Goal: Transaction & Acquisition: Download file/media

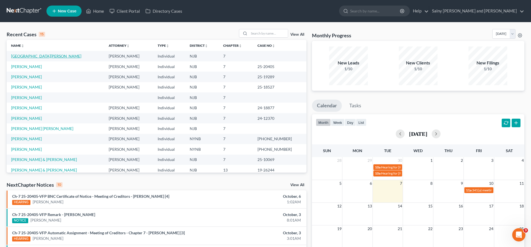
click at [26, 56] on link "[GEOGRAPHIC_DATA][PERSON_NAME]" at bounding box center [46, 56] width 70 height 5
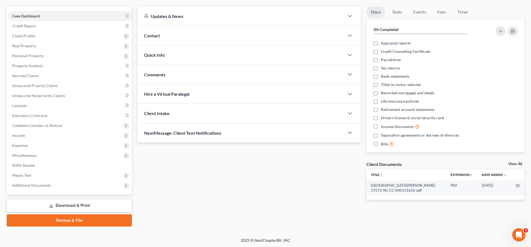
click at [88, 205] on link "Download & Print" at bounding box center [69, 205] width 125 height 13
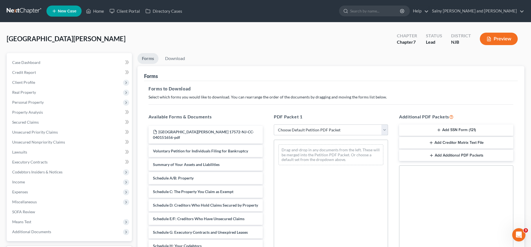
click at [274, 125] on select "Choose Default Petition PDF Packet Complete Bankruptcy Petition (all forms and …" at bounding box center [331, 130] width 114 height 11
select select "0"
click option "Complete Bankruptcy Petition (all forms and schedules)" at bounding box center [0, 0] width 0 height 0
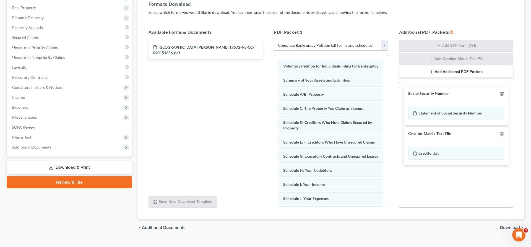
scroll to position [95, 0]
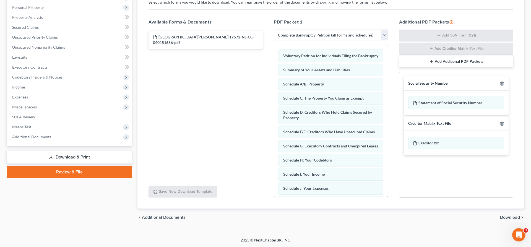
click at [103, 155] on link "Download & Print" at bounding box center [69, 157] width 125 height 13
click at [507, 216] on span "Download" at bounding box center [510, 217] width 20 height 4
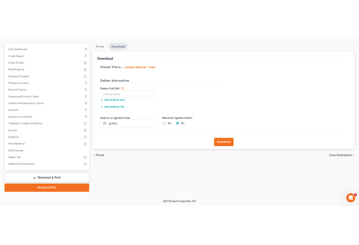
scroll to position [46, 0]
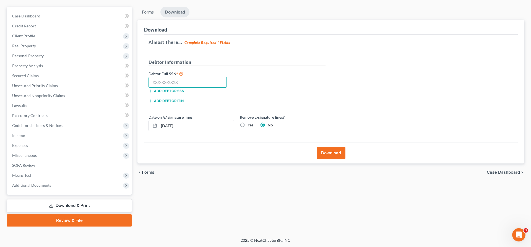
click at [197, 84] on input "text" at bounding box center [188, 82] width 78 height 11
type input "202-48-6683"
click at [327, 152] on button "Download" at bounding box center [331, 153] width 29 height 12
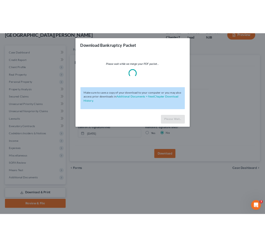
scroll to position [19, 0]
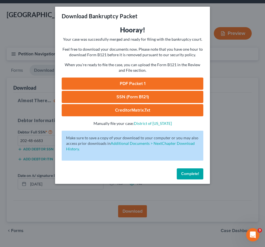
click at [170, 84] on link "PDF Packet 1" at bounding box center [133, 83] width 142 height 12
click at [156, 97] on link "SSN (Form B121)" at bounding box center [133, 97] width 142 height 12
click at [147, 113] on link "CreditorMatrix.txt" at bounding box center [133, 110] width 142 height 12
